Goal: Book appointment/travel/reservation

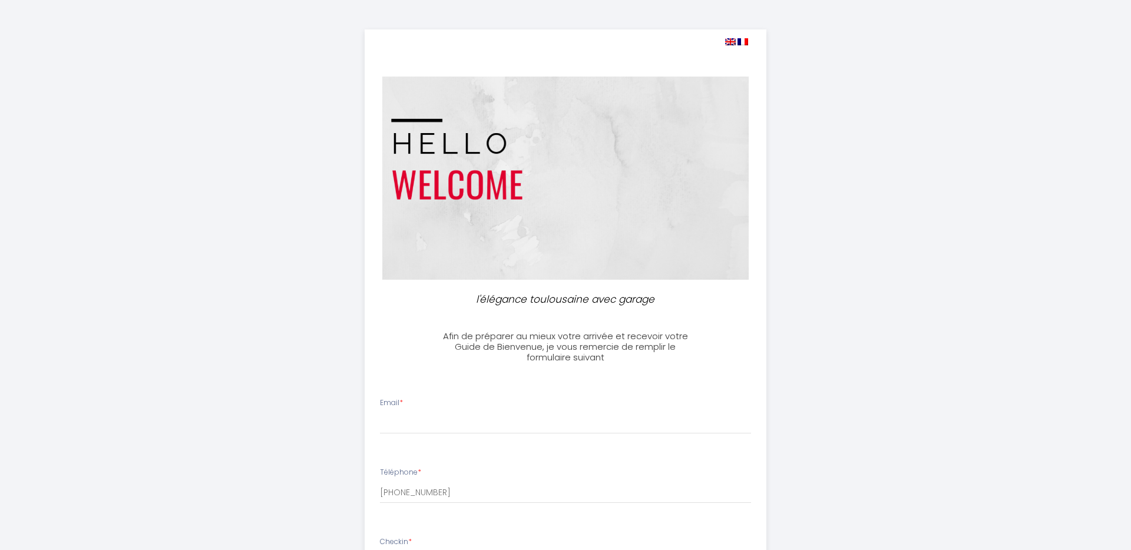
select select
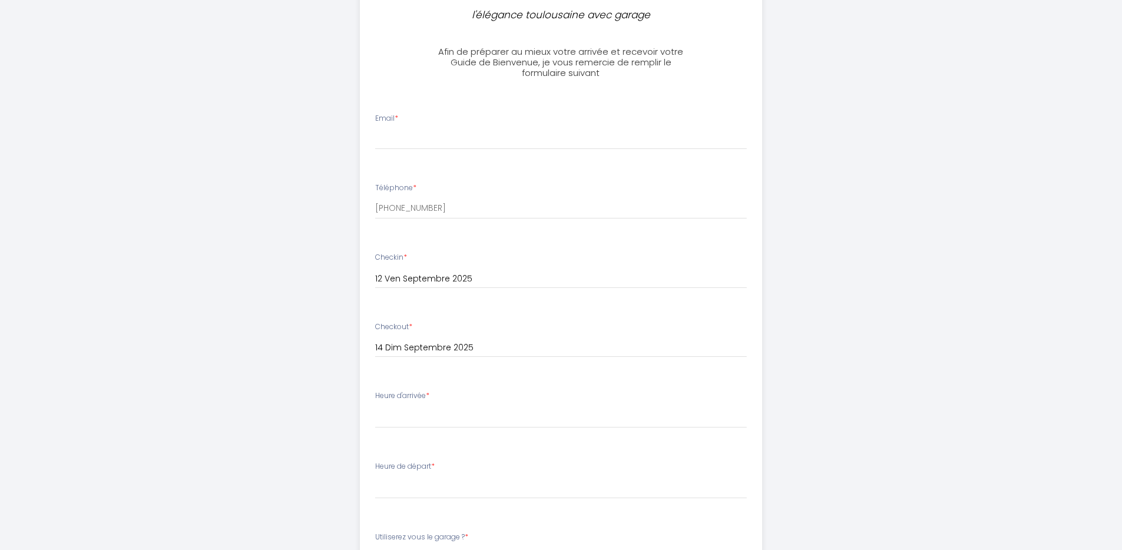
scroll to position [228, 0]
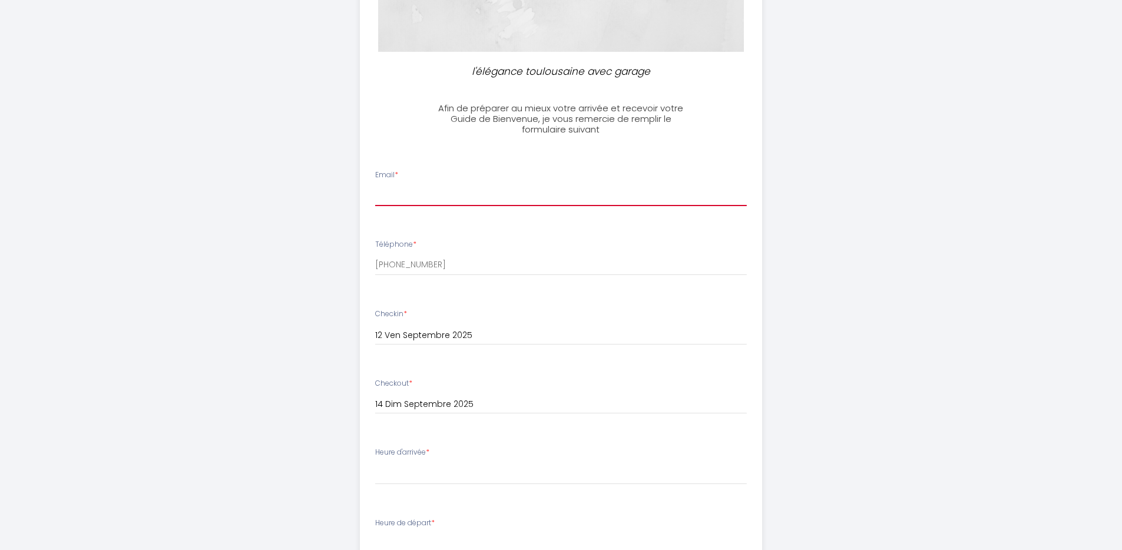
click at [492, 186] on input "Email *" at bounding box center [561, 195] width 372 height 21
type input "nathalie.lehr@wanadoo.fr"
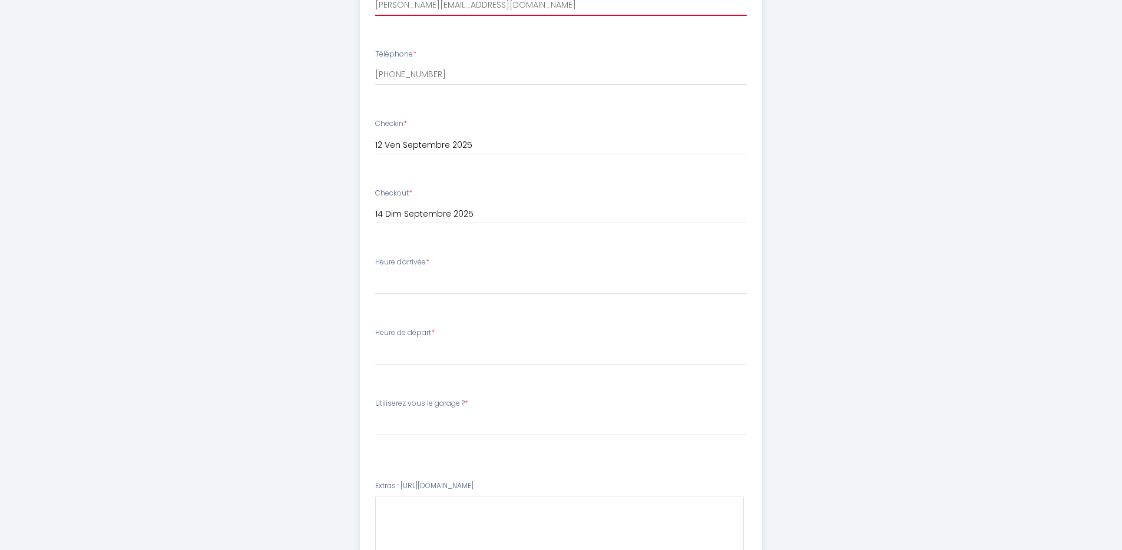
scroll to position [419, 0]
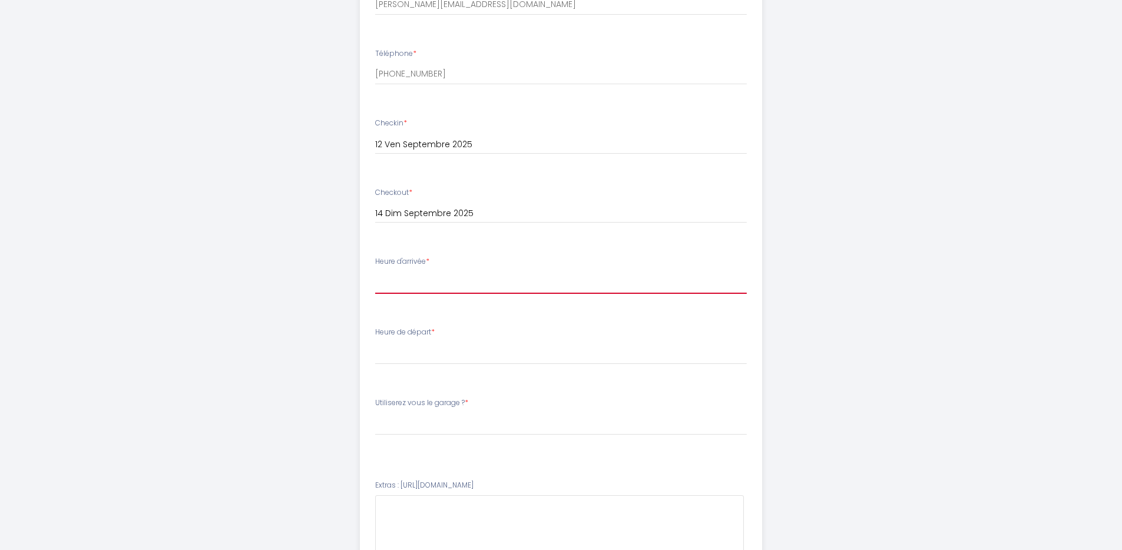
click at [452, 283] on select "16:00 16:30 17:00 17:30 18:00 18:30 19:00 19:30 20:00 20:30 21:00 21:30 22:00 2…" at bounding box center [561, 283] width 372 height 22
select select "16:00"
click at [375, 272] on select "16:00 16:30 17:00 17:30 18:00 18:30 19:00 19:30 20:00 20:30 21:00 21:30 22:00 2…" at bounding box center [561, 283] width 372 height 22
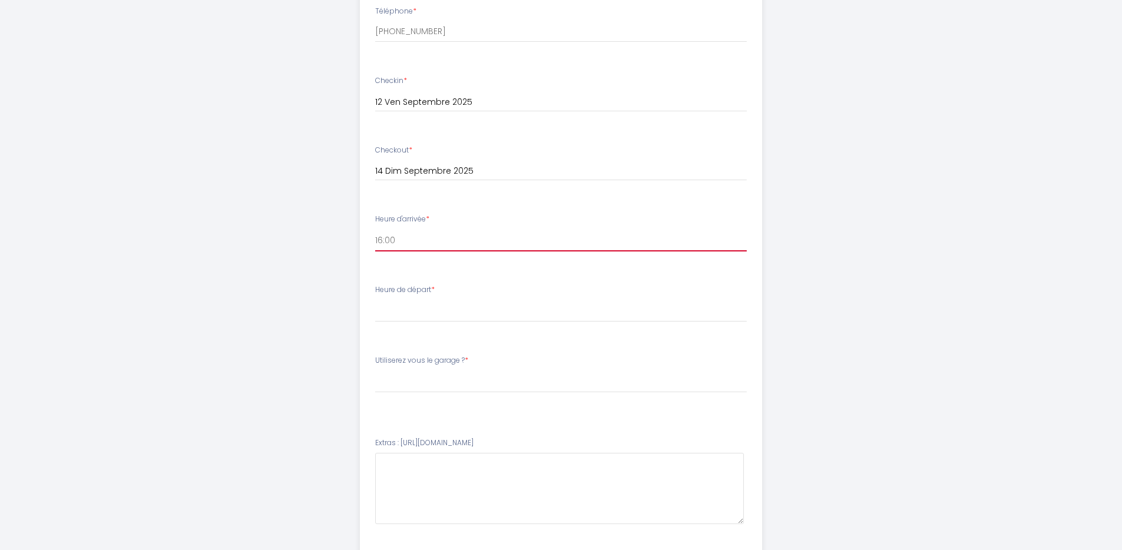
scroll to position [466, 0]
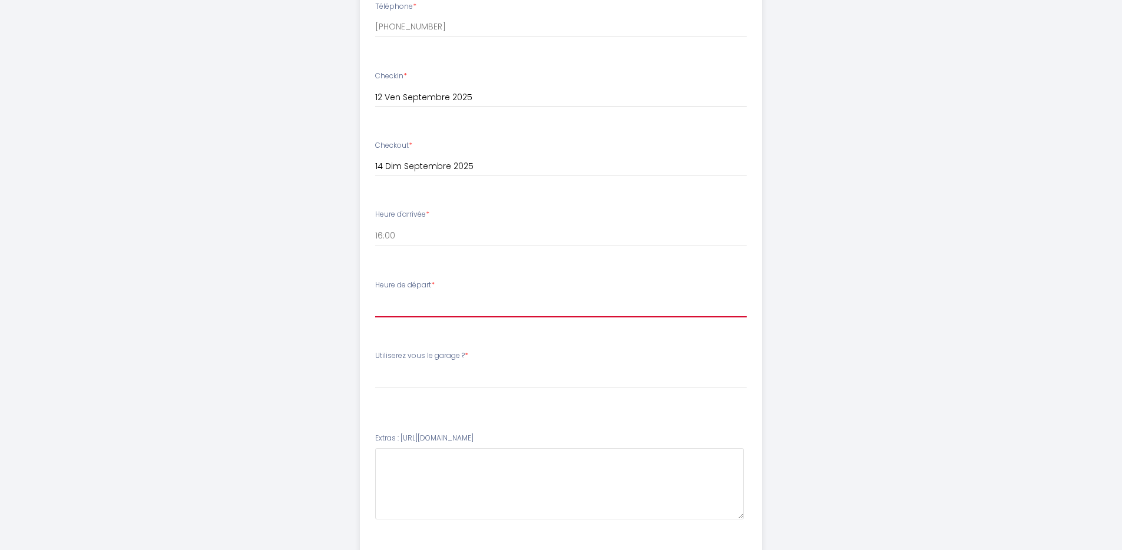
click at [572, 313] on select "00:00 00:30 01:00 01:30 02:00 02:30 03:00 03:30 04:00 04:30 05:00 05:30 06:00 0…" at bounding box center [561, 306] width 372 height 22
select select "09:00"
click at [375, 295] on select "00:00 00:30 01:00 01:30 02:00 02:30 03:00 03:30 04:00 04:30 05:00 05:30 06:00 0…" at bounding box center [561, 306] width 372 height 22
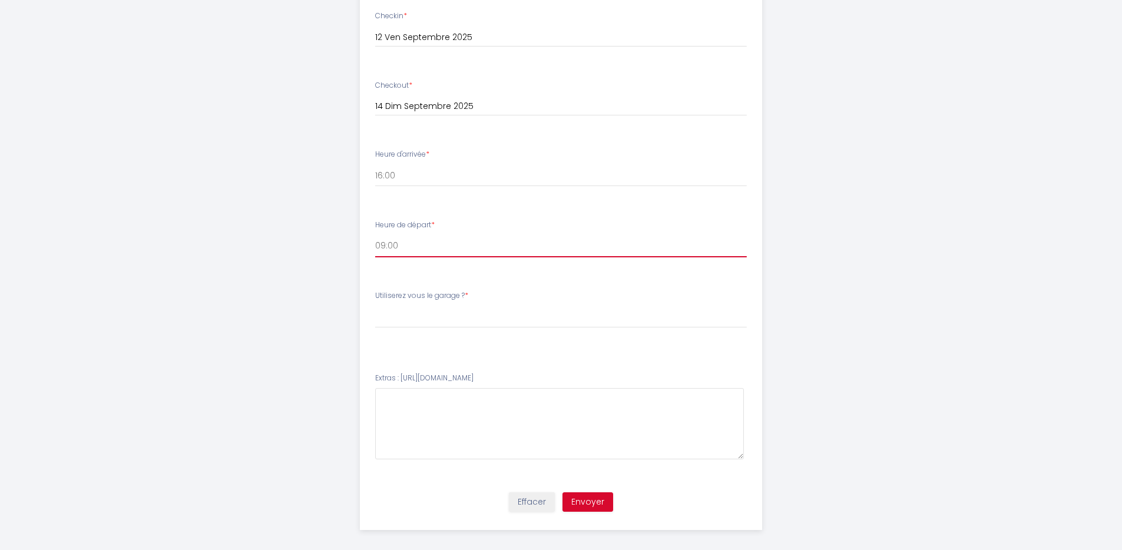
scroll to position [535, 0]
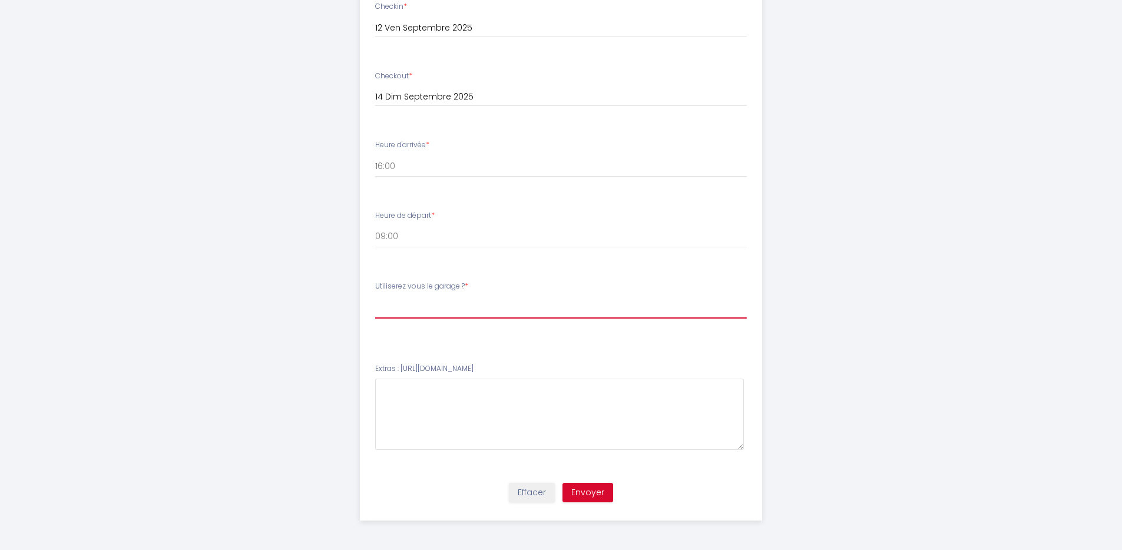
click at [446, 304] on select "Veuillez ChoisirUtiliserez vous le garage ? oui / yes non / no" at bounding box center [561, 307] width 372 height 22
select select "oui / yes"
click at [375, 296] on select "Veuillez ChoisirUtiliserez vous le garage ? oui / yes non / no" at bounding box center [561, 307] width 372 height 22
click at [587, 487] on button "Envoyer" at bounding box center [588, 493] width 51 height 20
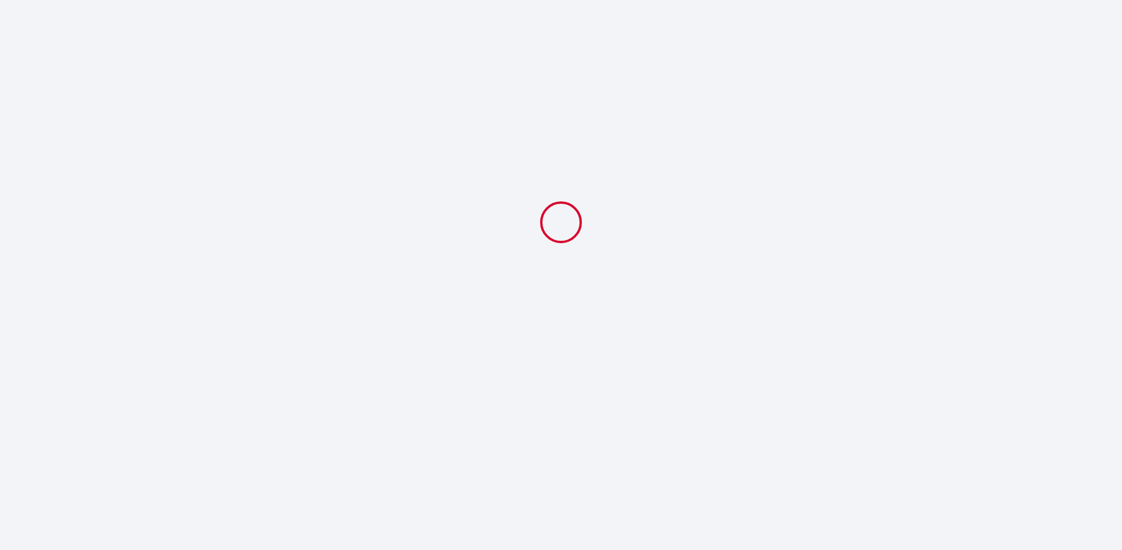
scroll to position [0, 0]
select select "09:00"
select select "oui / yes"
type input "Deposit 250 €"
